Goal: Task Accomplishment & Management: Complete application form

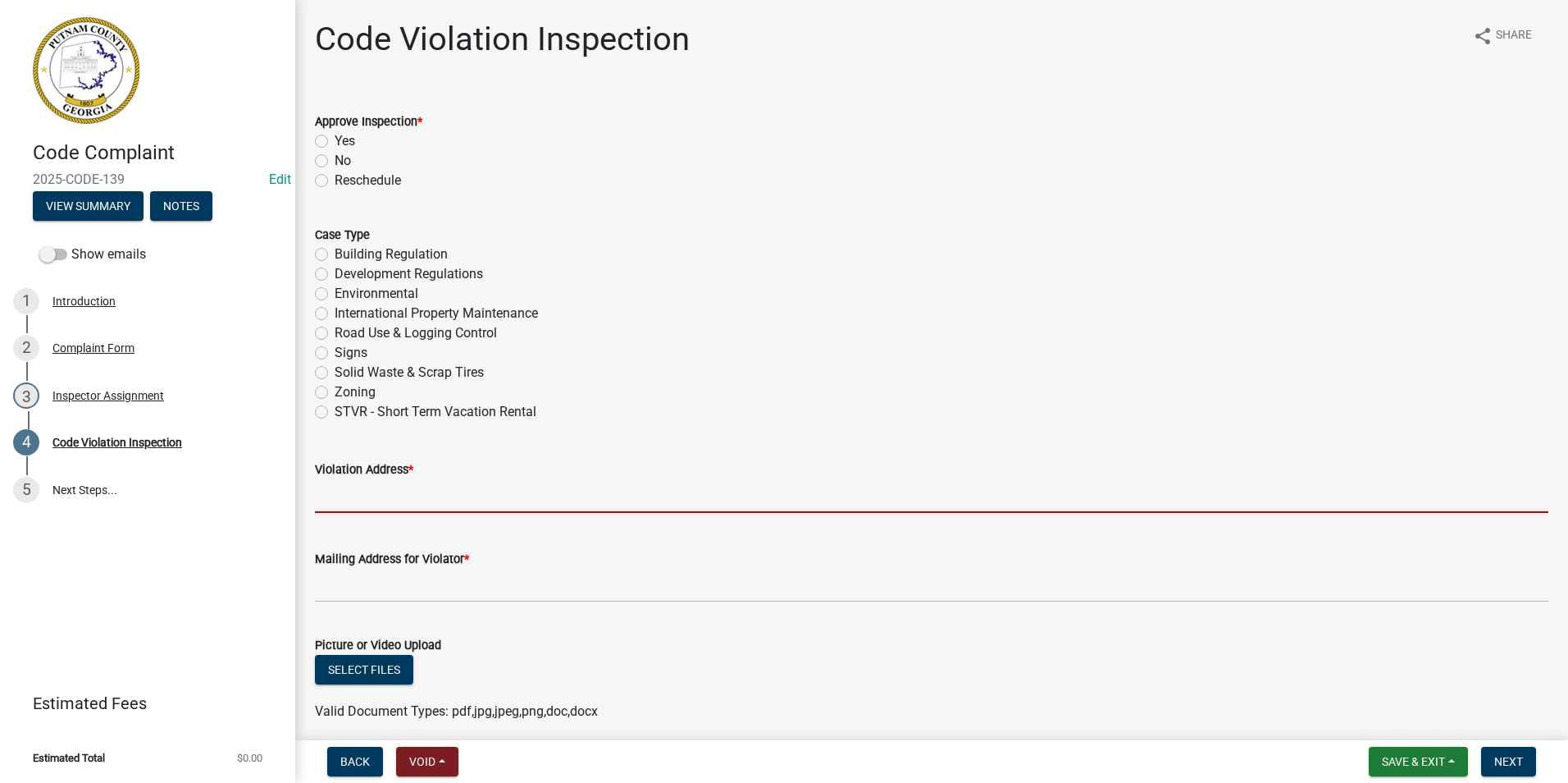
click at [401, 497] on input "Violation Address *" at bounding box center [931, 496] width 1234 height 34
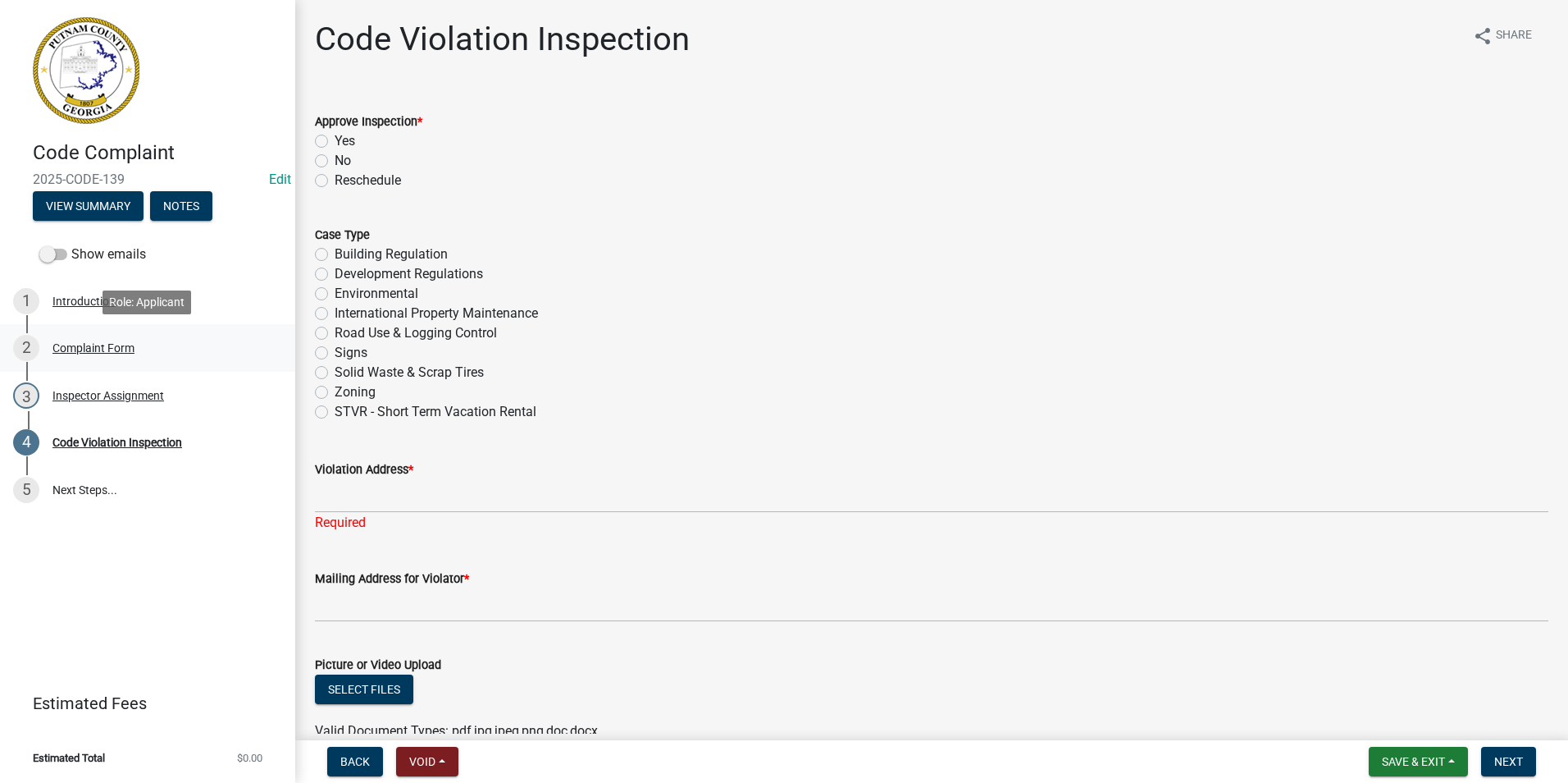
click at [120, 362] on link "2 Complaint Form" at bounding box center [148, 347] width 296 height 47
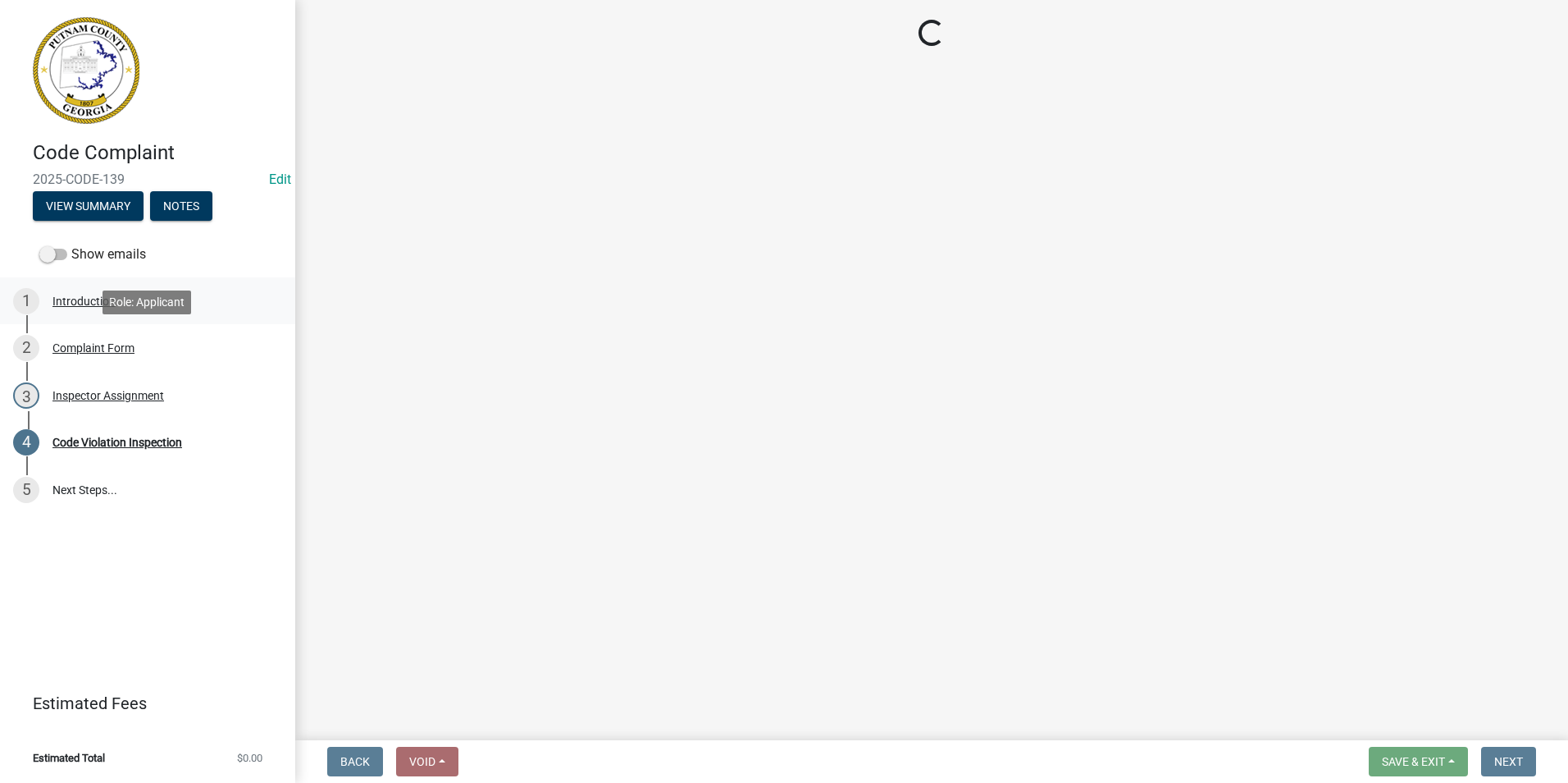
select select "76170ab1-b25a-468b-8231-d5eb0e85b261"
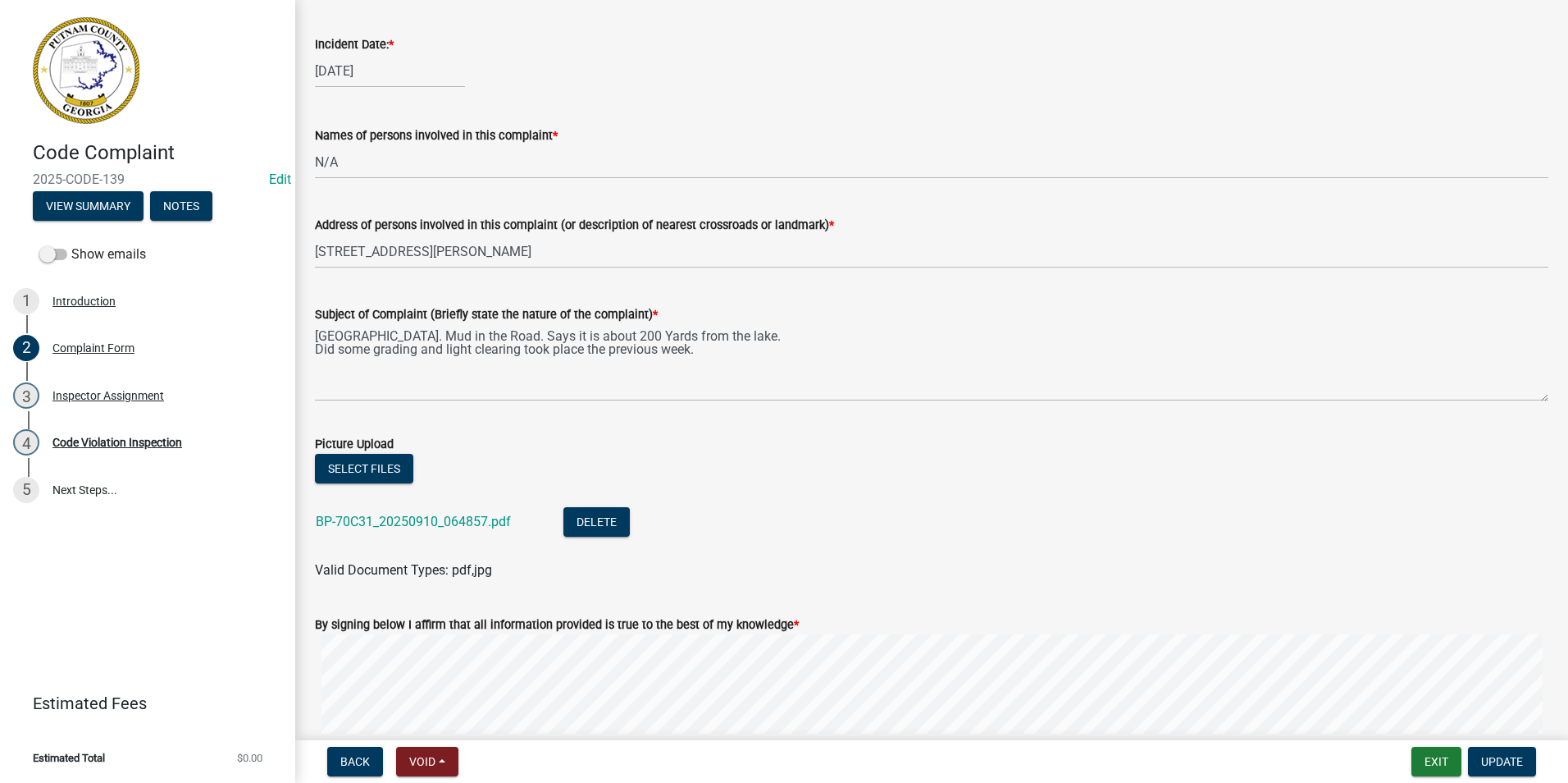
scroll to position [739, 0]
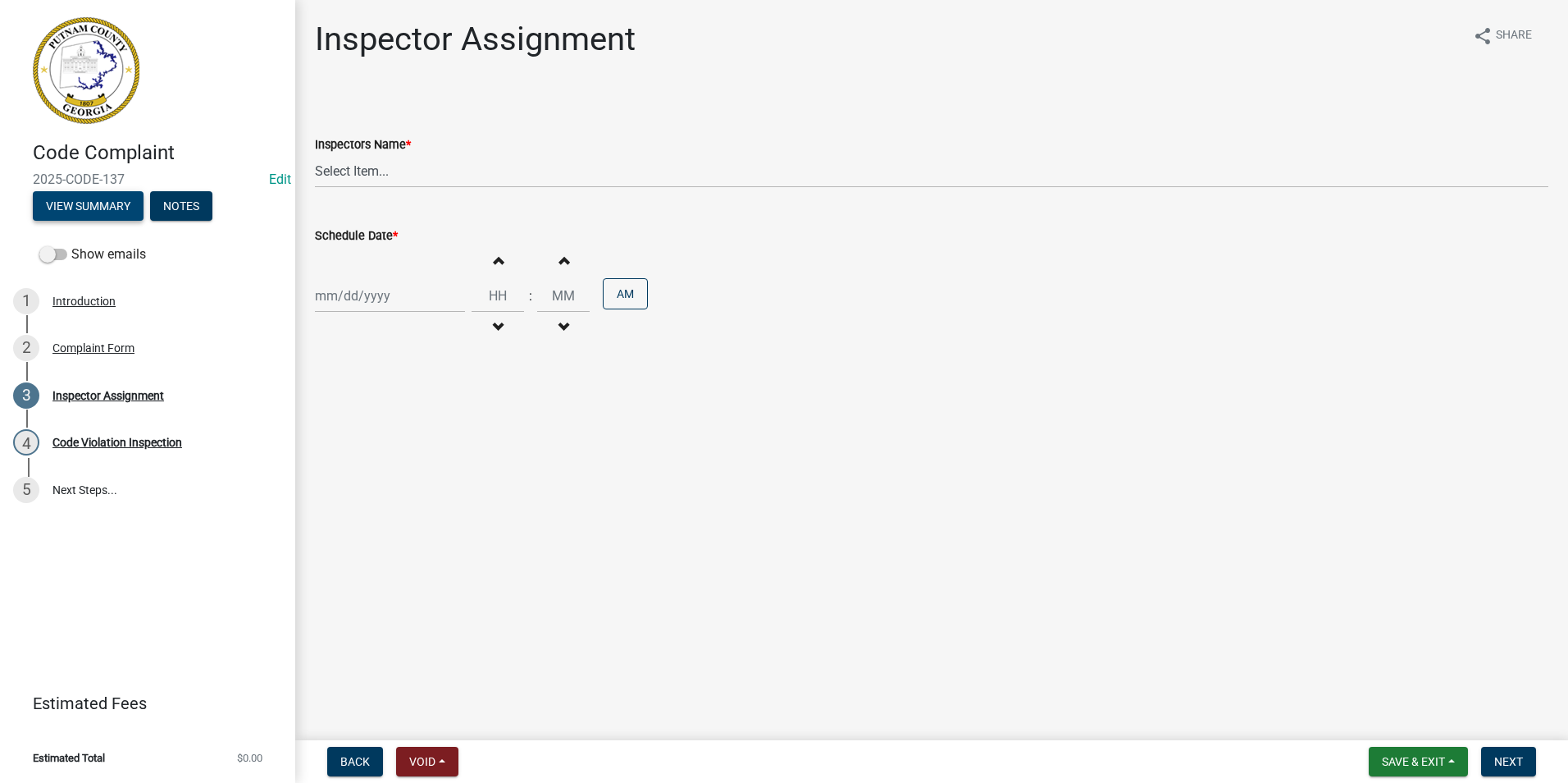
click at [63, 197] on button "View Summary" at bounding box center [88, 206] width 111 height 30
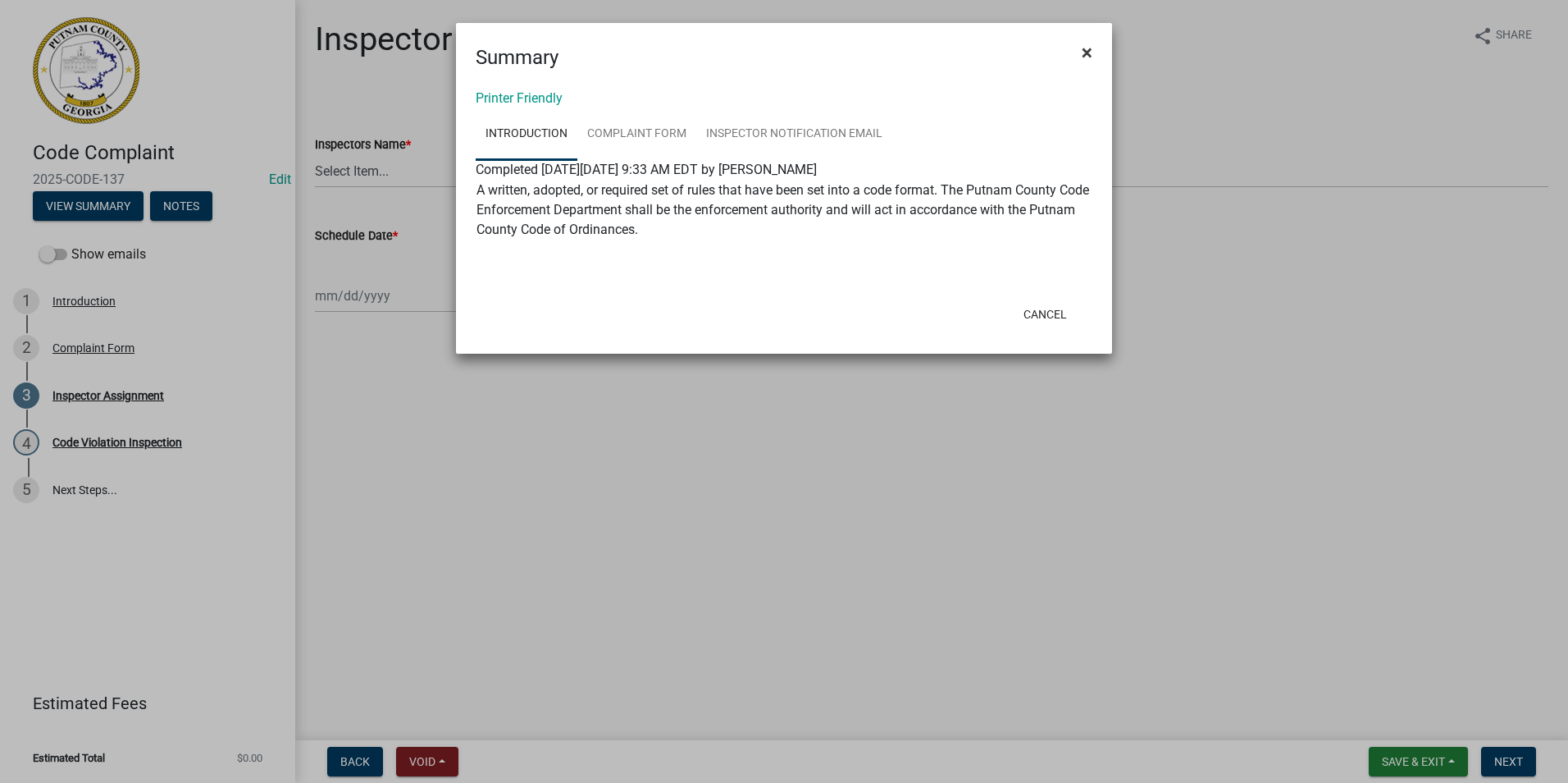
click at [755, 52] on button "×" at bounding box center [1087, 53] width 37 height 46
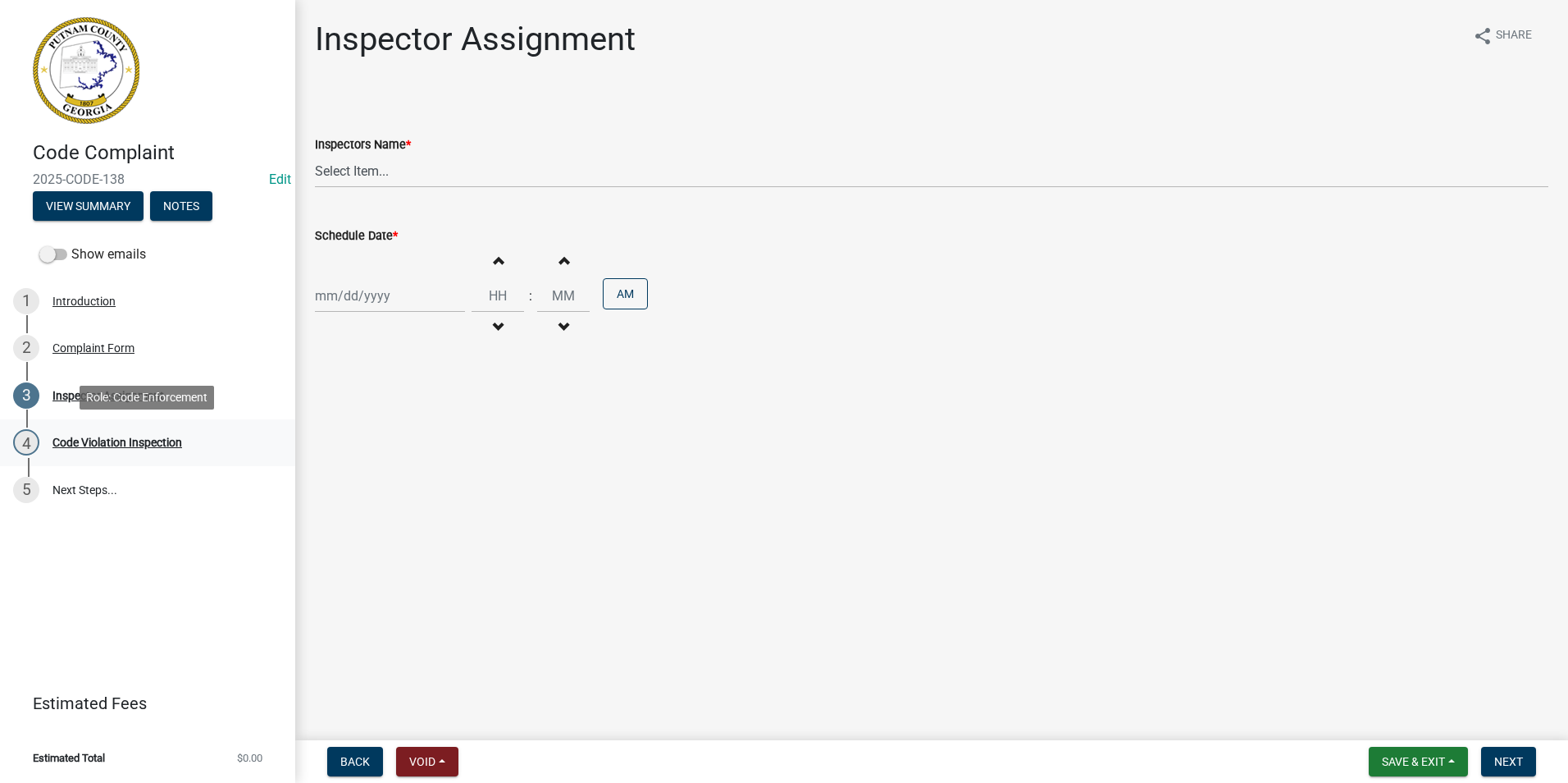
click at [81, 450] on div "4 Code Violation Inspection" at bounding box center [141, 442] width 256 height 26
click at [64, 407] on div "3 Inspector Assignment" at bounding box center [141, 395] width 256 height 26
click at [73, 443] on div "Code Violation Inspection" at bounding box center [117, 443] width 129 height 12
click at [65, 300] on div "Introduction" at bounding box center [83, 302] width 63 height 12
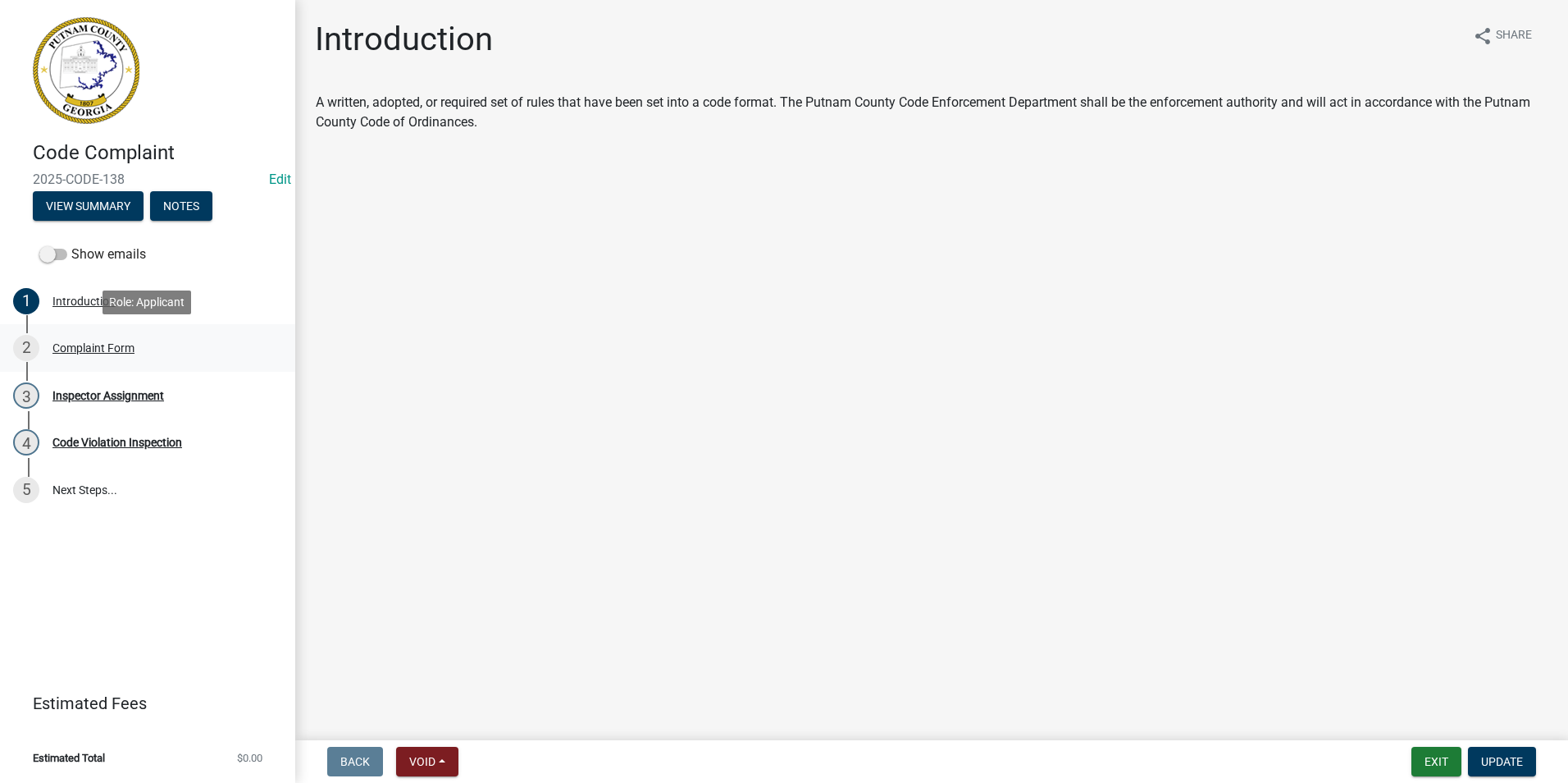
click at [84, 350] on div "Complaint Form" at bounding box center [93, 348] width 82 height 12
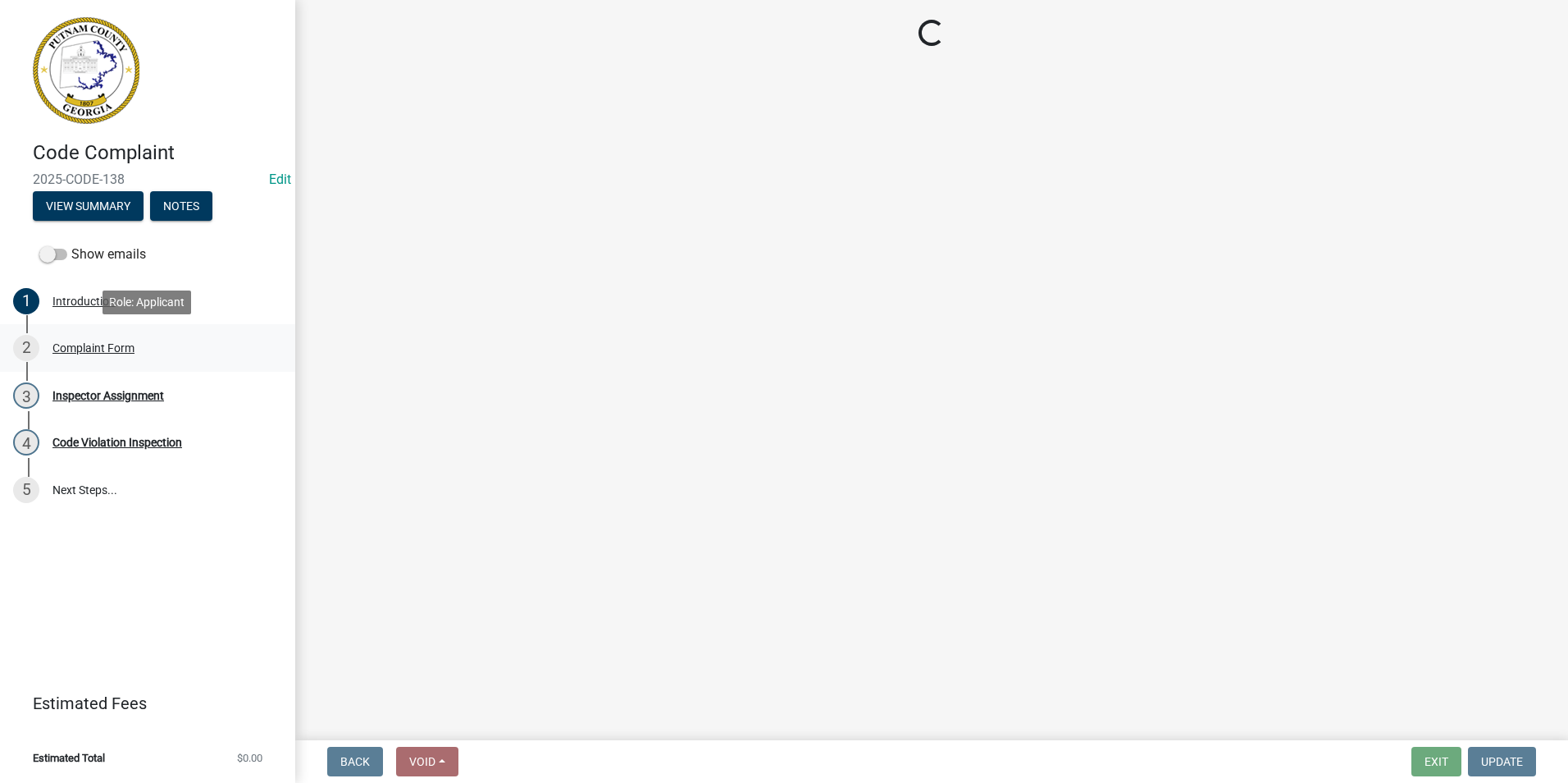
select select "f08a9927-defb-489f-aa73-9d6bf05850a3"
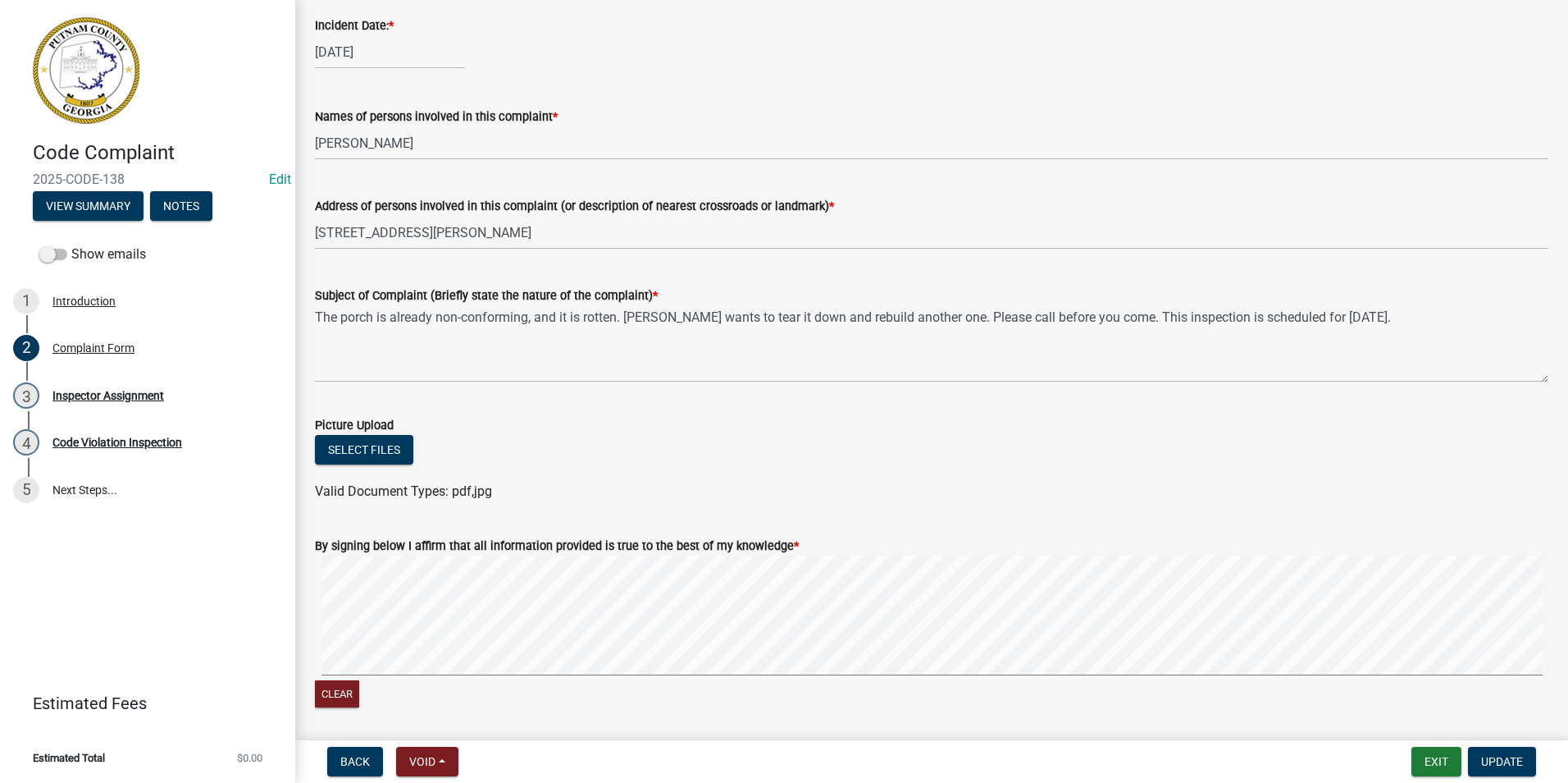
scroll to position [884, 0]
